Goal: Navigation & Orientation: Go to known website

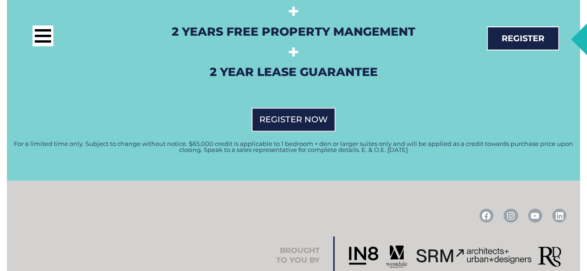
scroll to position [2365, 0]
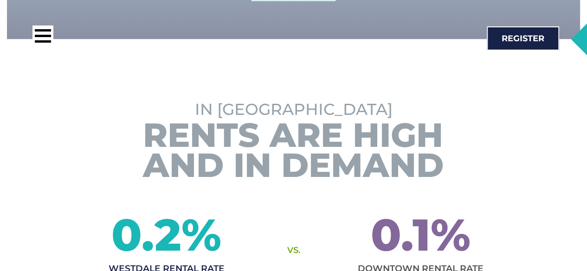
scroll to position [696, 0]
